Goal: Transaction & Acquisition: Purchase product/service

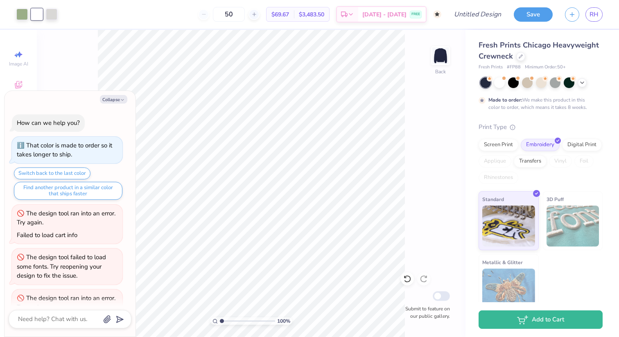
scroll to position [377, 0]
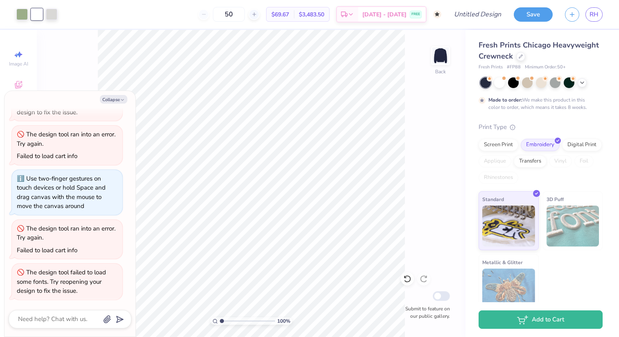
type textarea "x"
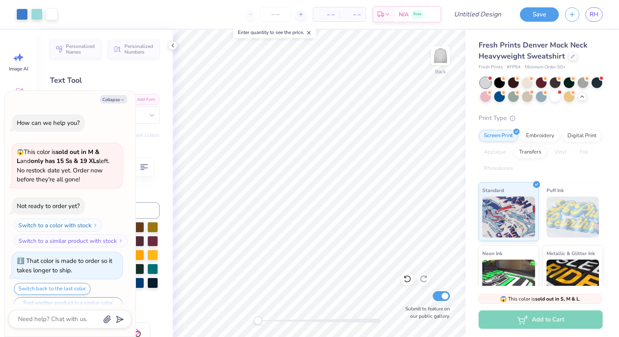
scroll to position [821, 0]
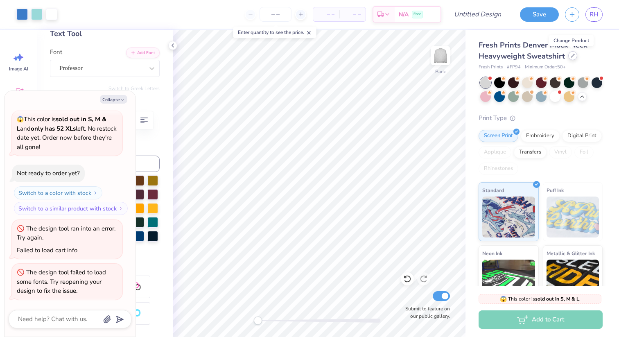
click at [575, 57] on div at bounding box center [572, 55] width 9 height 9
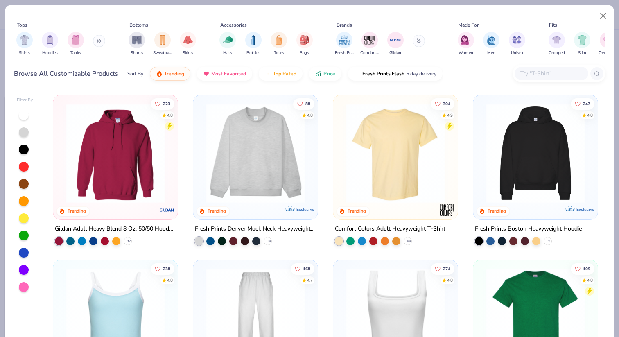
click at [100, 42] on icon at bounding box center [99, 41] width 5 height 4
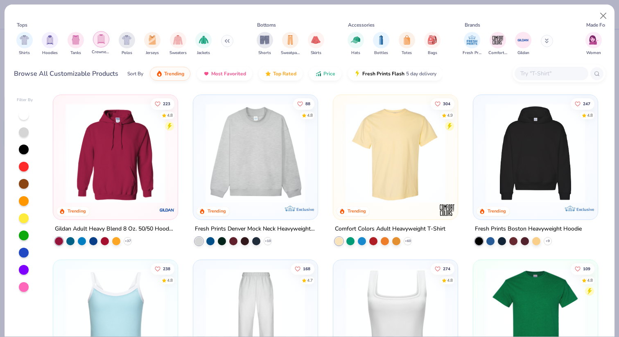
click at [101, 45] on div "filter for Crewnecks" at bounding box center [101, 39] width 16 height 16
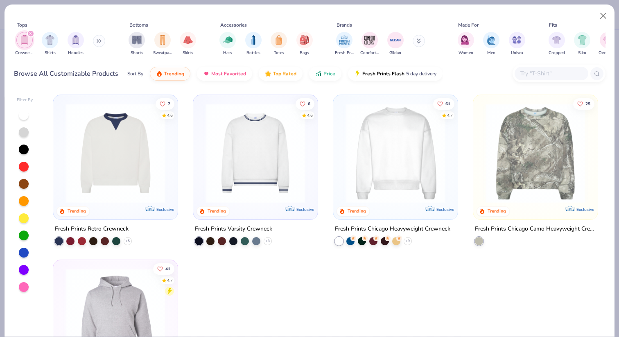
click at [377, 169] on img at bounding box center [396, 153] width 108 height 100
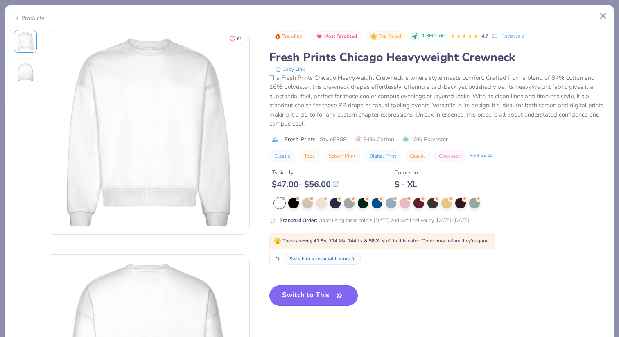
click at [325, 301] on button "Switch to This" at bounding box center [313, 295] width 89 height 20
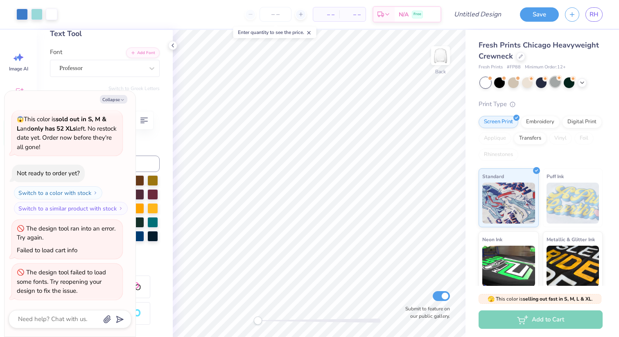
click at [557, 84] on div at bounding box center [555, 82] width 11 height 11
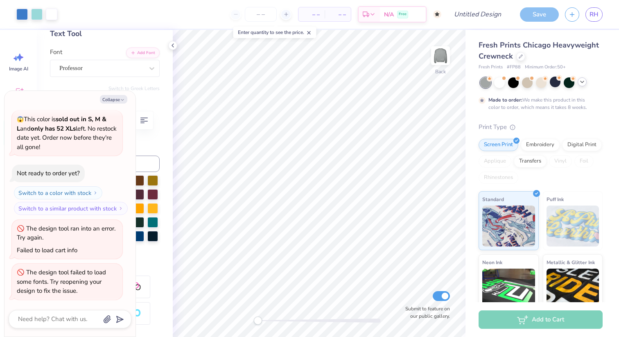
scroll to position [889, 0]
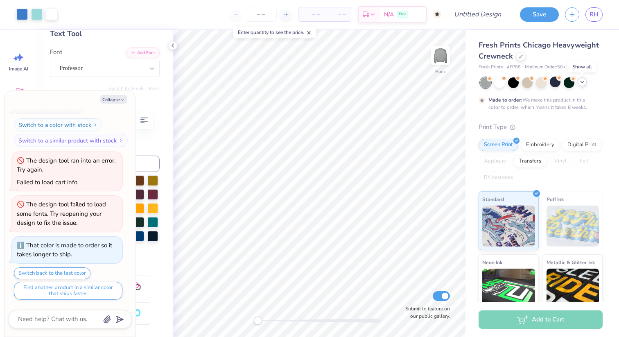
click at [583, 82] on icon at bounding box center [582, 82] width 7 height 7
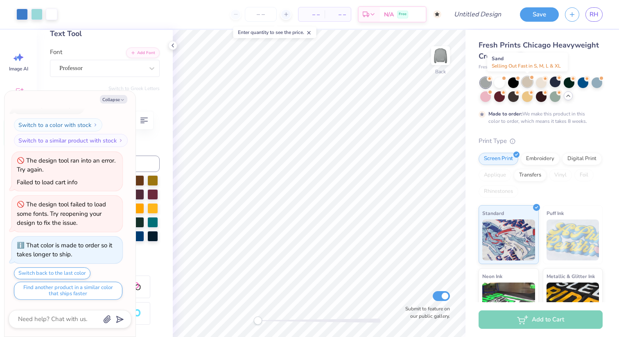
click at [526, 81] on div at bounding box center [527, 82] width 11 height 11
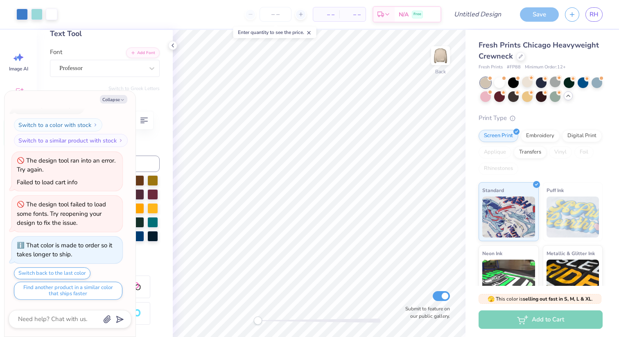
scroll to position [1021, 0]
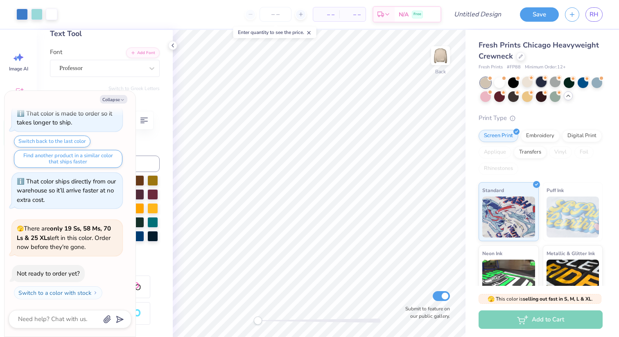
click at [536, 83] on div at bounding box center [541, 82] width 11 height 11
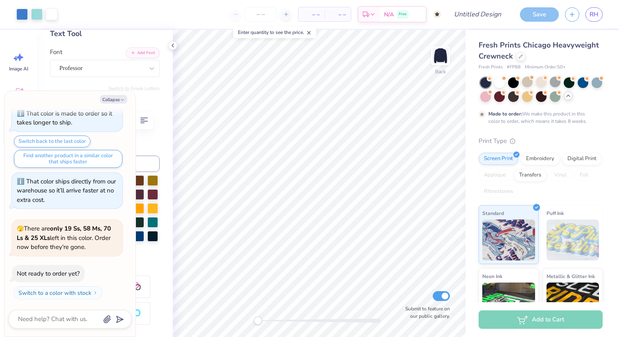
scroll to position [1089, 0]
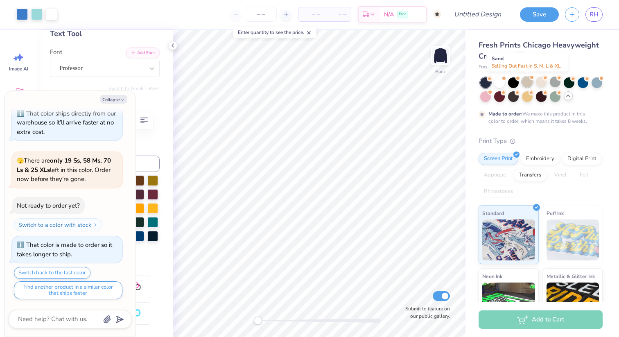
click at [528, 83] on div at bounding box center [527, 82] width 11 height 11
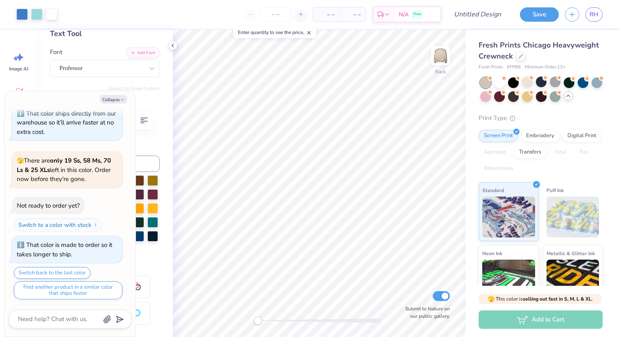
scroll to position [1221, 0]
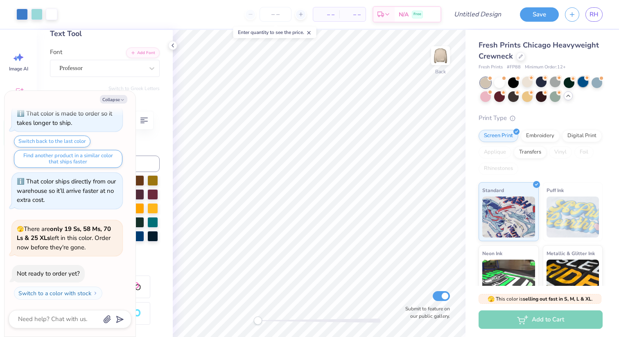
click at [581, 88] on div at bounding box center [541, 89] width 122 height 25
click at [581, 81] on div at bounding box center [583, 82] width 11 height 11
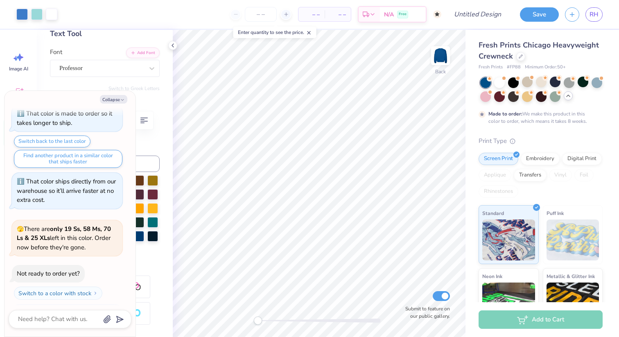
scroll to position [1289, 0]
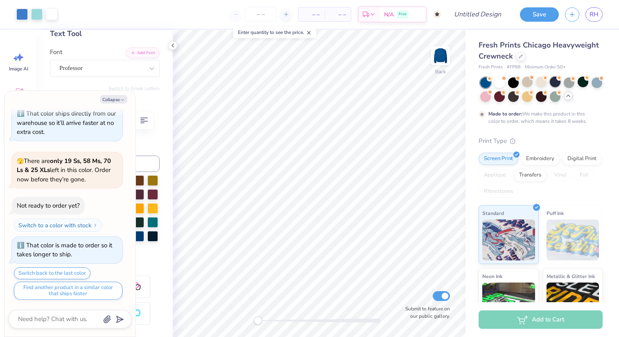
click at [552, 82] on div at bounding box center [555, 82] width 11 height 11
click at [570, 94] on icon at bounding box center [568, 96] width 7 height 7
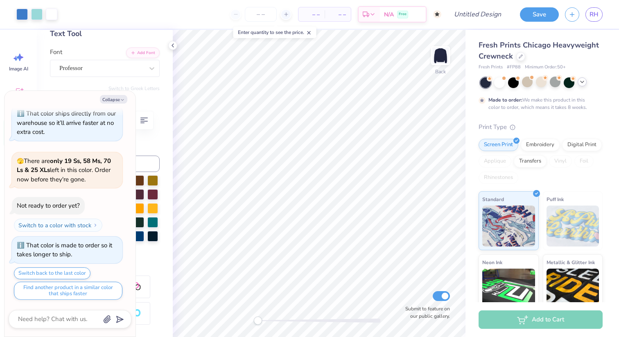
click at [588, 83] on div at bounding box center [541, 82] width 122 height 11
click at [584, 83] on icon at bounding box center [582, 82] width 7 height 7
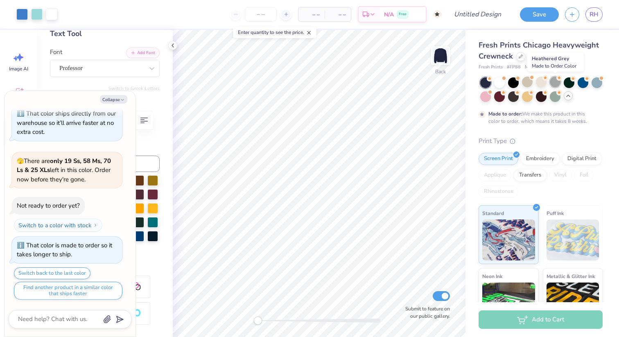
click at [556, 83] on div at bounding box center [555, 82] width 11 height 11
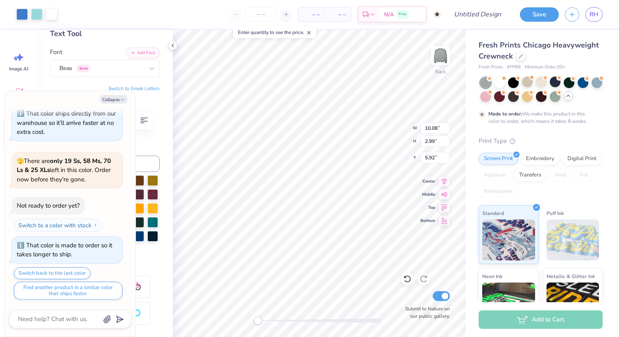
type textarea "x"
type input "3.00"
type textarea "x"
